Goal: Information Seeking & Learning: Learn about a topic

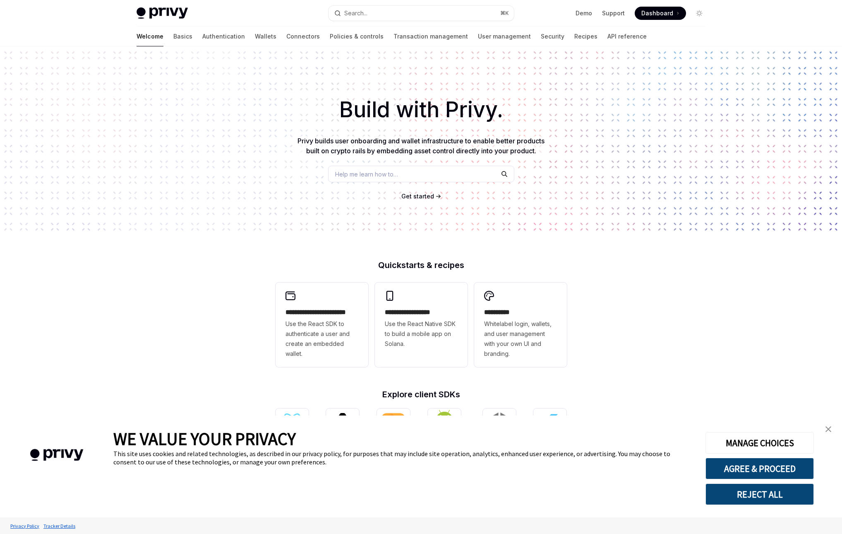
click at [829, 427] on img "close banner" at bounding box center [829, 429] width 6 height 6
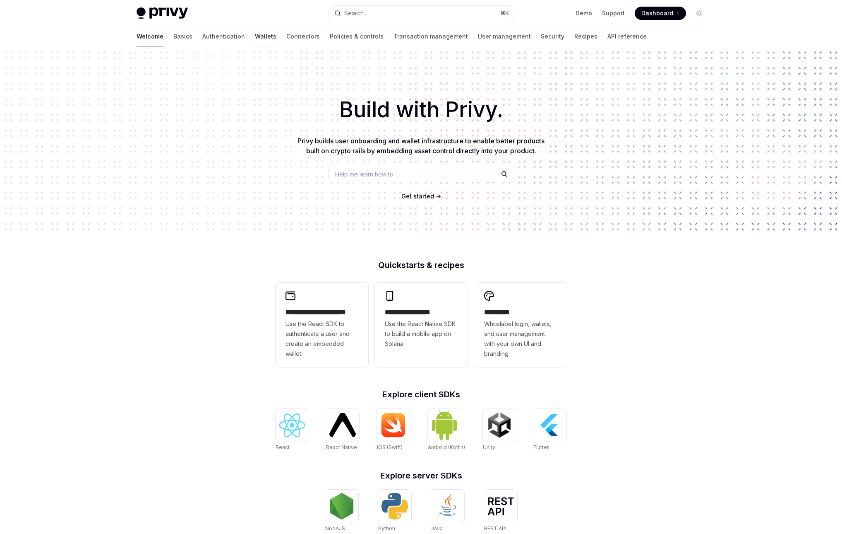
click at [255, 39] on link "Wallets" at bounding box center [266, 36] width 22 height 20
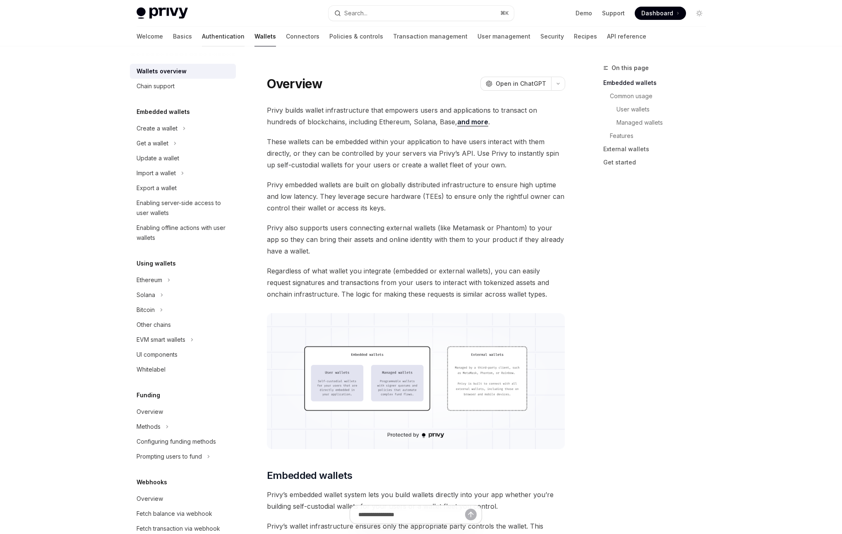
click at [202, 39] on link "Authentication" at bounding box center [223, 36] width 43 height 20
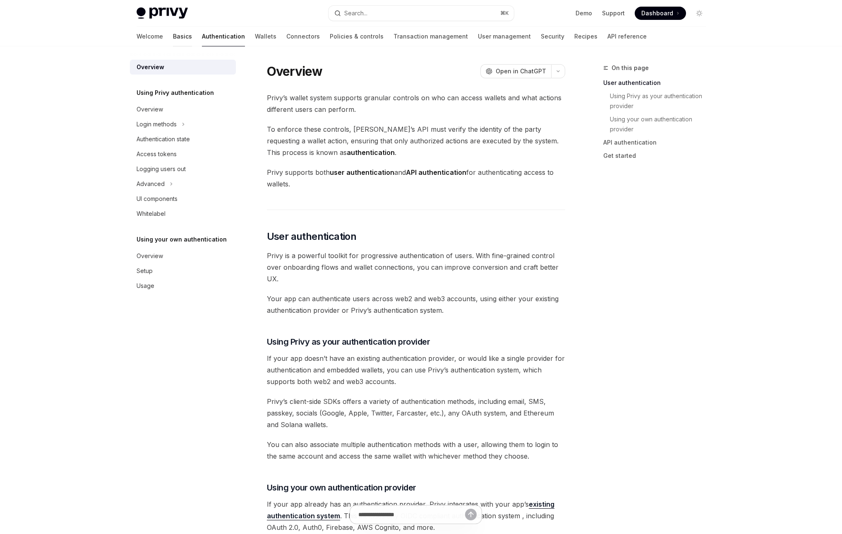
click at [173, 42] on link "Basics" at bounding box center [182, 36] width 19 height 20
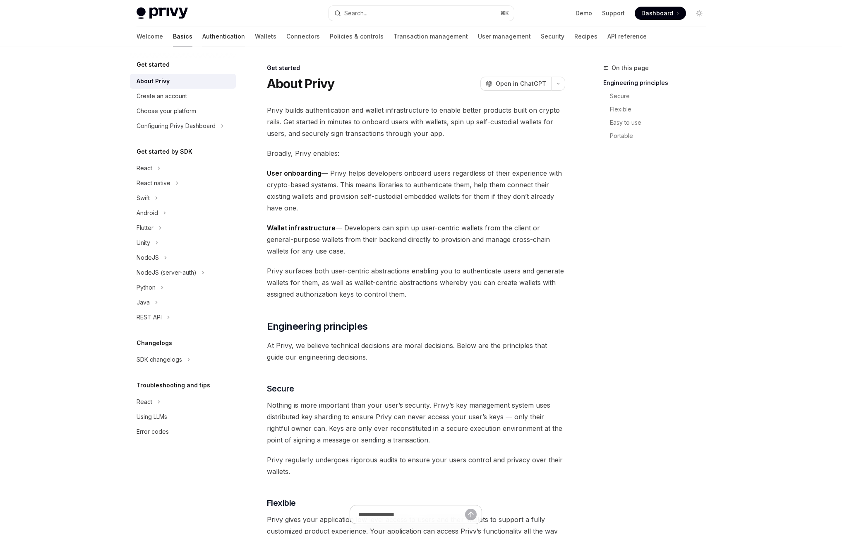
click at [202, 43] on link "Authentication" at bounding box center [223, 36] width 43 height 20
type textarea "*"
